Goal: Obtain resource: Download file/media

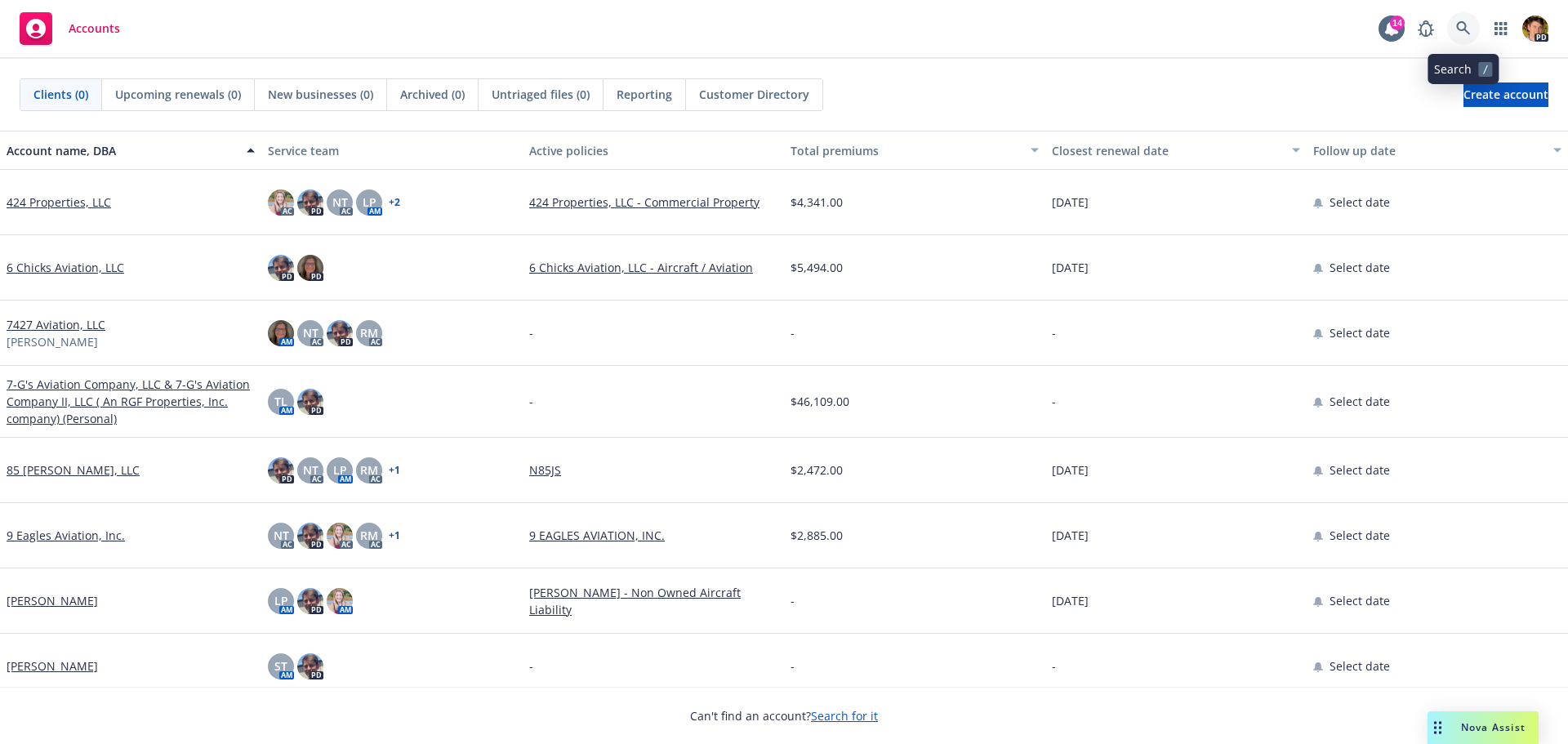
click at [1468, 34] on icon at bounding box center [1462, 27] width 14 height 14
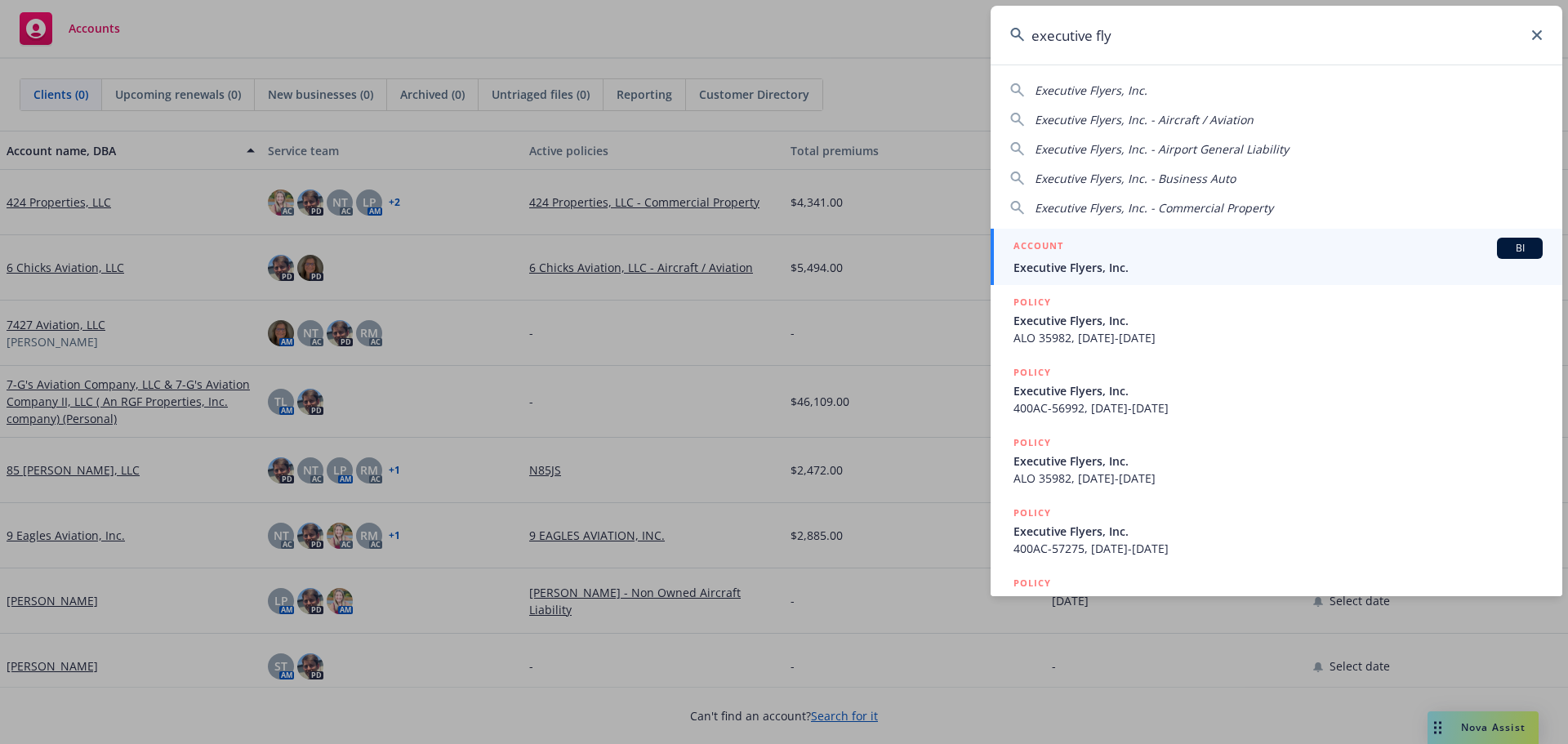
type input "executive fly"
click at [1213, 270] on span "Executive Flyers, Inc." at bounding box center [1278, 267] width 529 height 17
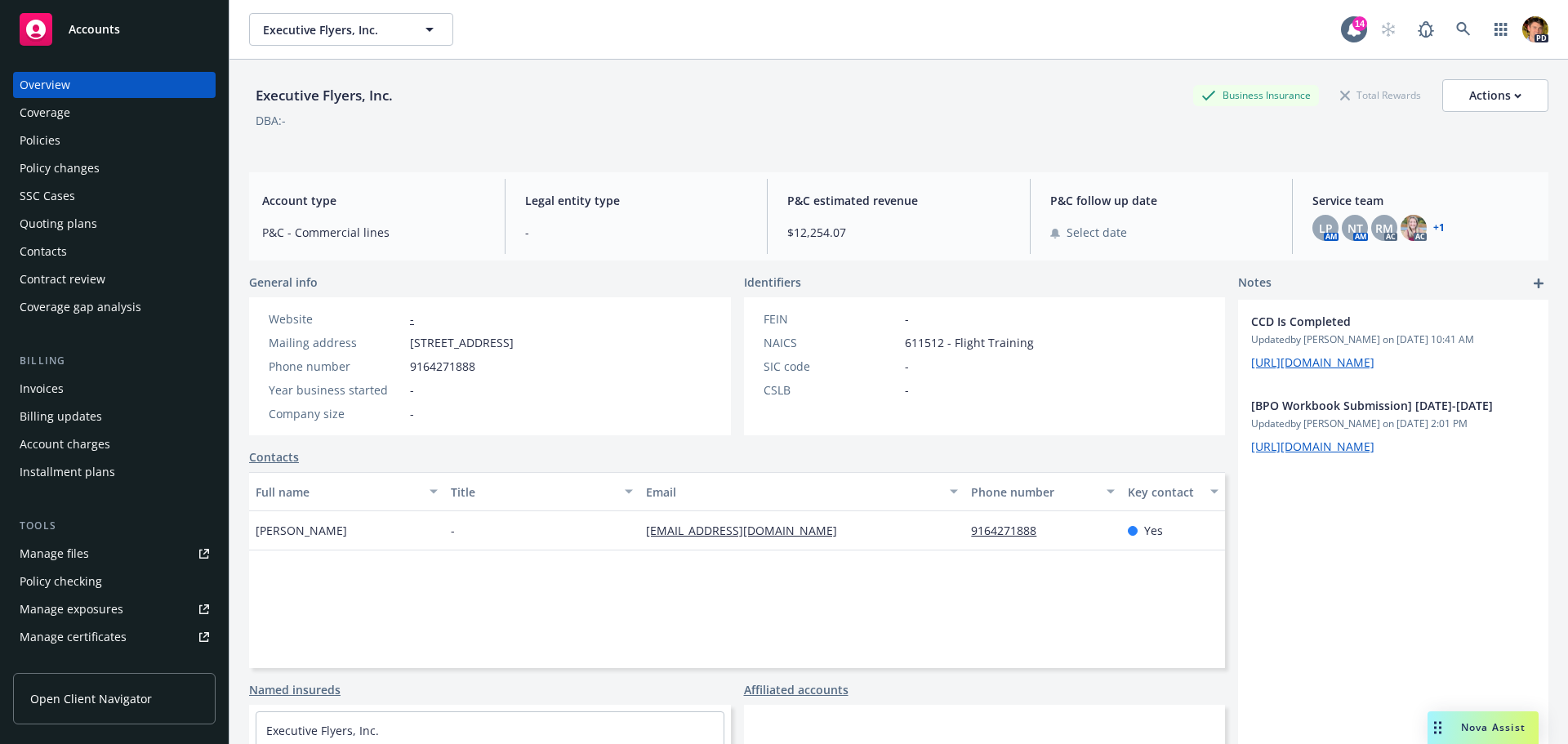
click at [69, 146] on div "Policies" at bounding box center [115, 140] width 189 height 26
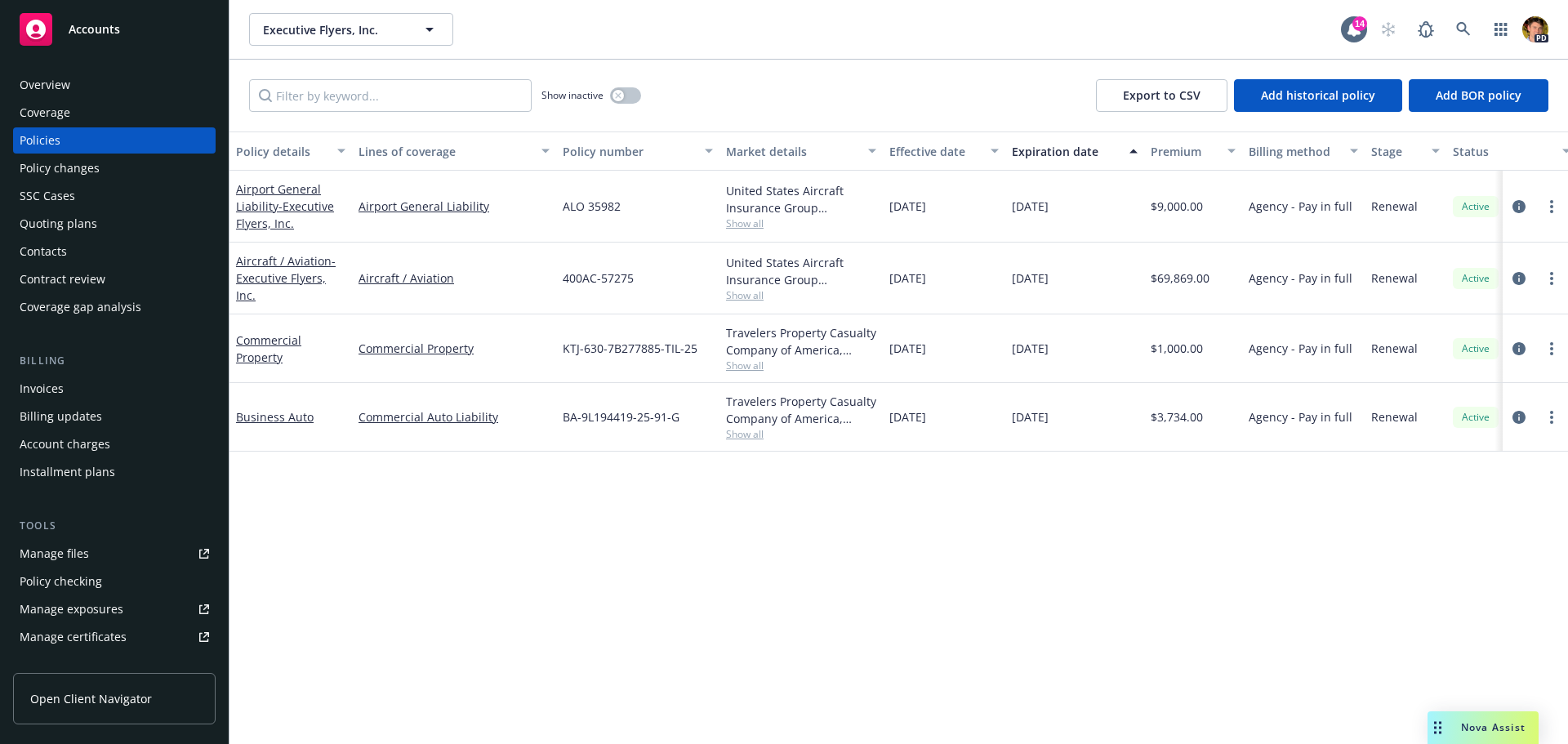
click at [54, 557] on div "Manage files" at bounding box center [55, 553] width 69 height 26
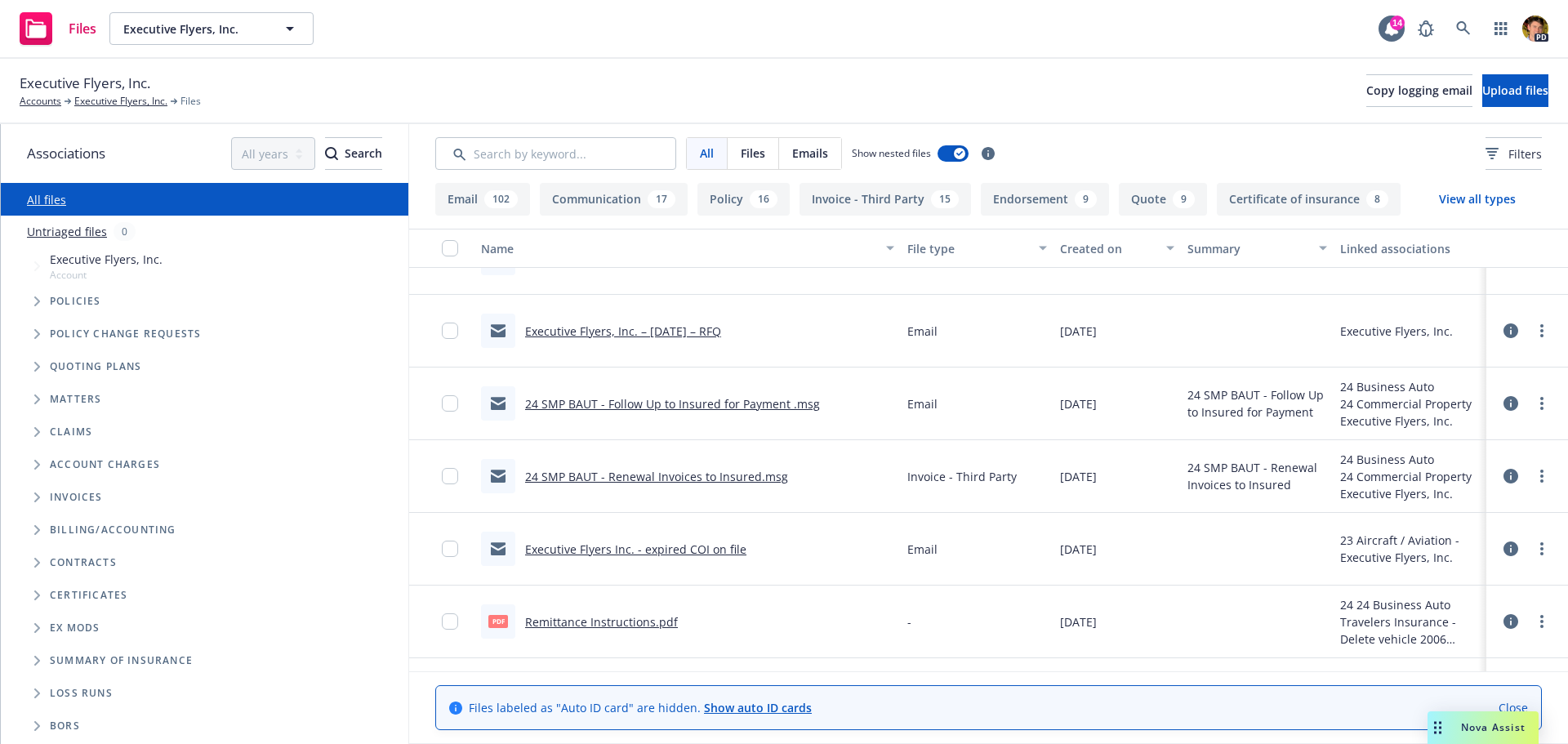
scroll to position [6614, 0]
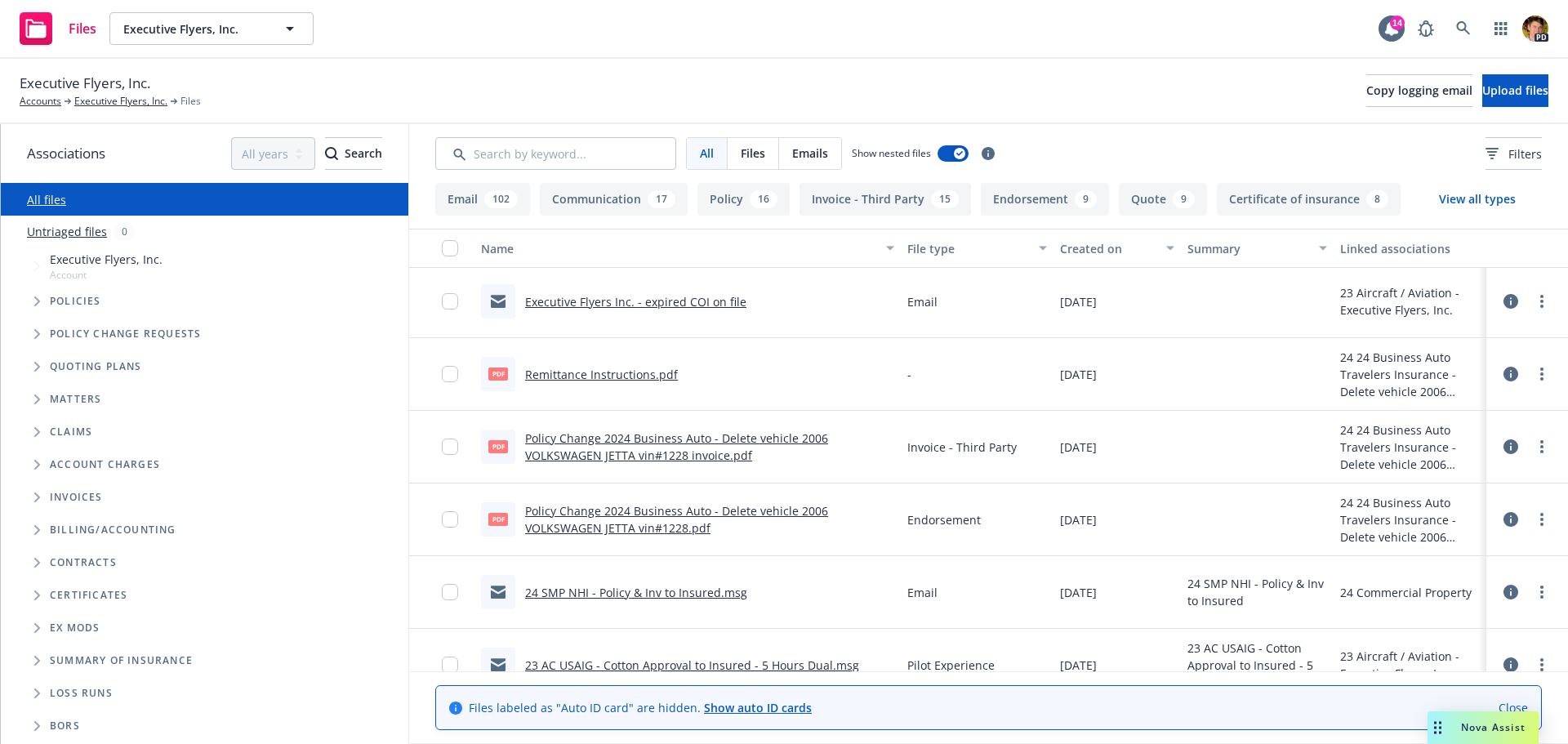
click at [624, 377] on link "Remittance Instructions.pdf" at bounding box center [601, 374] width 153 height 15
